Goal: Task Accomplishment & Management: Use online tool/utility

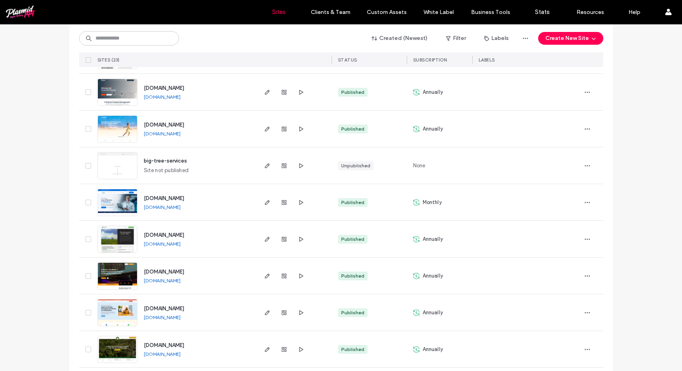
scroll to position [441, 0]
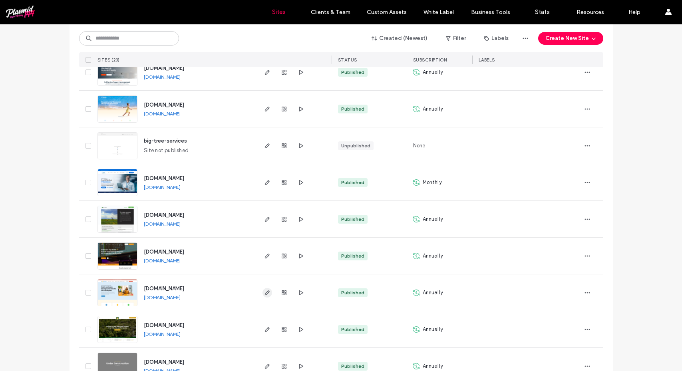
click at [267, 295] on icon "button" at bounding box center [267, 293] width 6 height 6
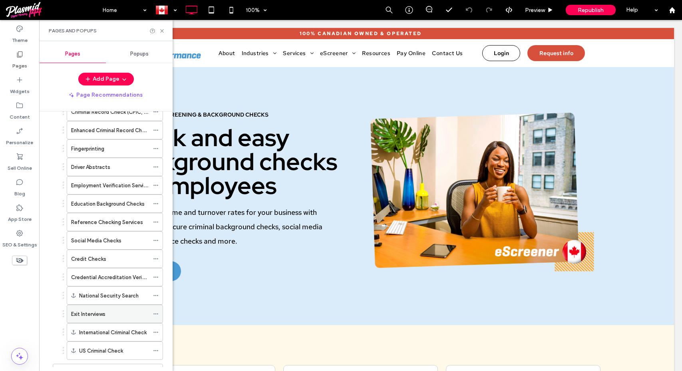
scroll to position [109, 0]
click at [99, 312] on label "Exit Interviews" at bounding box center [88, 313] width 34 height 14
click at [161, 30] on use at bounding box center [161, 30] width 3 height 3
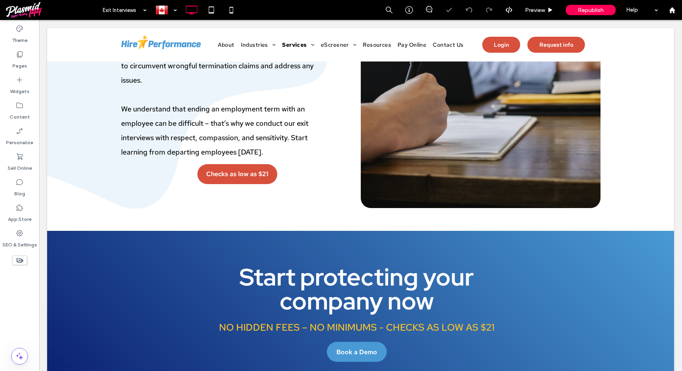
scroll to position [648, 0]
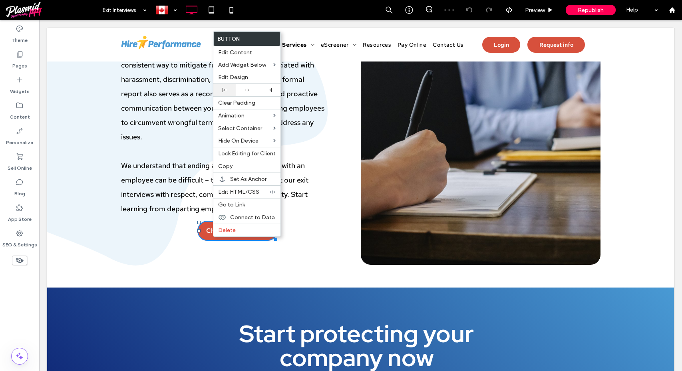
click at [228, 89] on div at bounding box center [224, 90] width 14 height 4
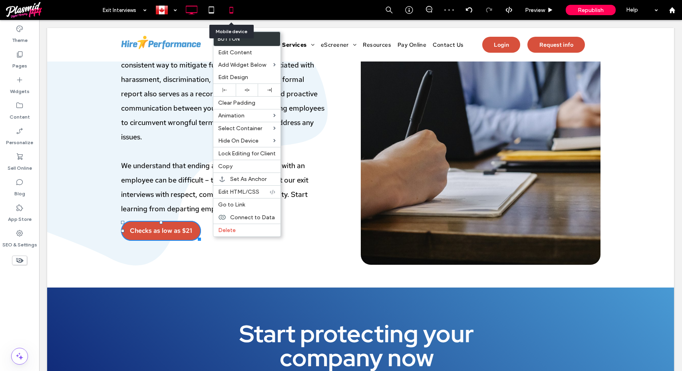
click at [235, 11] on icon at bounding box center [231, 10] width 16 height 16
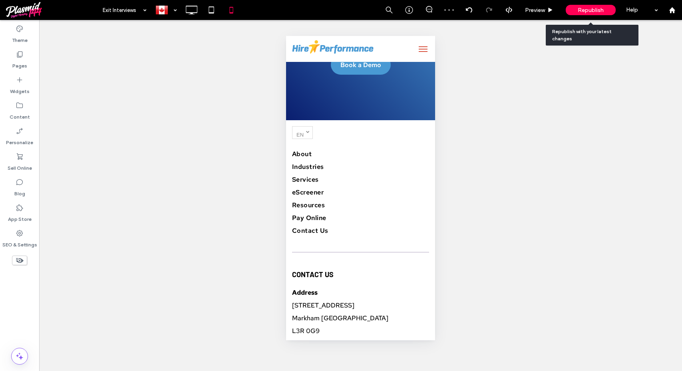
scroll to position [1163, 0]
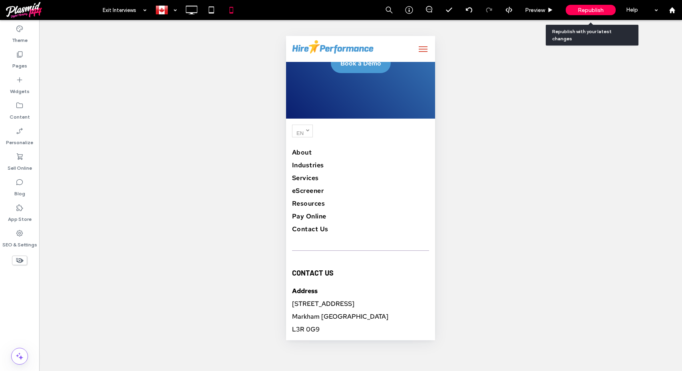
click at [590, 6] on div "Republish" at bounding box center [591, 10] width 50 height 10
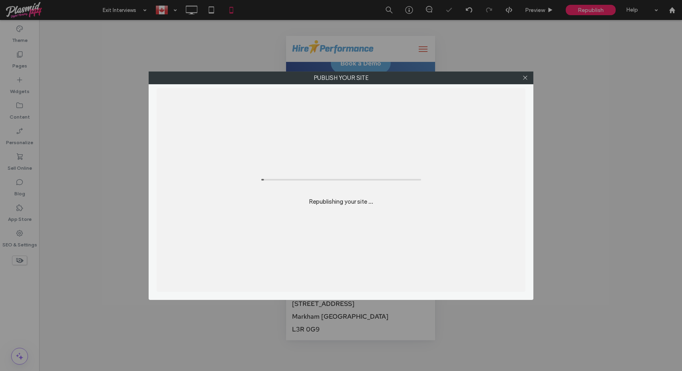
click at [583, 12] on div "Publish your site Republishing your site ..." at bounding box center [341, 185] width 682 height 371
